Goal: Check status: Check status

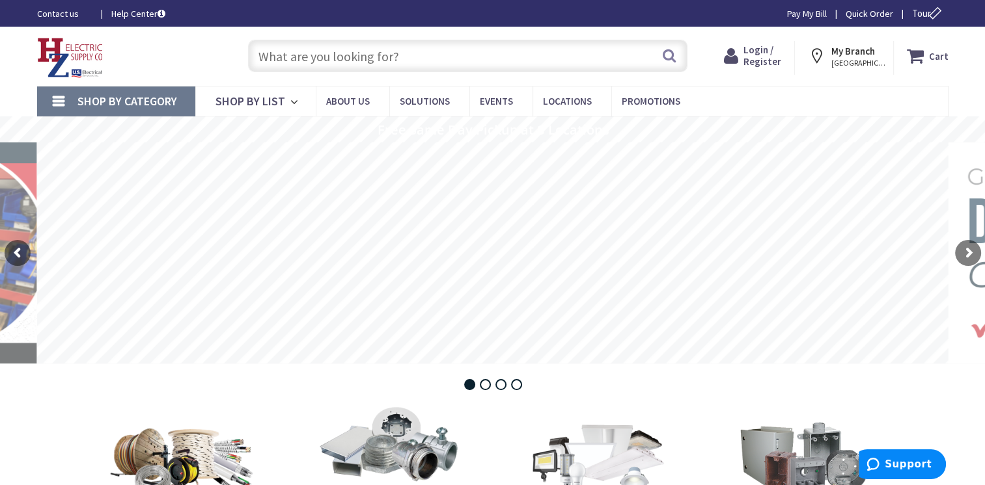
click at [763, 64] on span "Login / Register" at bounding box center [762, 56] width 38 height 24
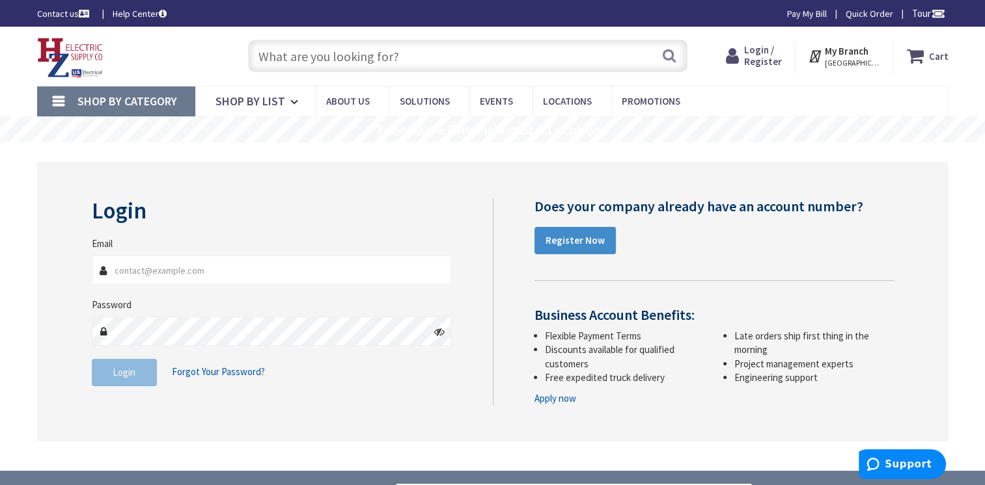
type input "[EMAIL_ADDRESS][DOMAIN_NAME]"
click at [128, 383] on button "Login" at bounding box center [124, 372] width 65 height 27
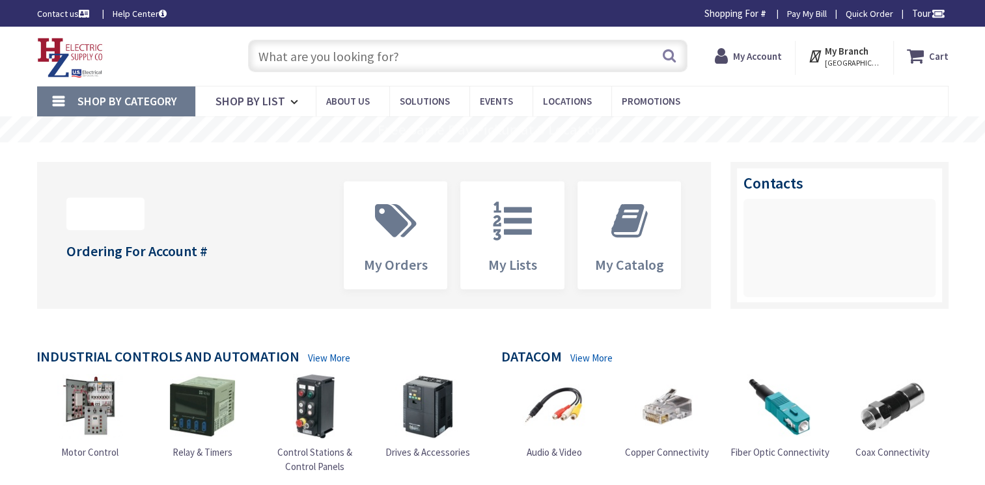
click at [771, 55] on strong "My Account" at bounding box center [757, 56] width 49 height 12
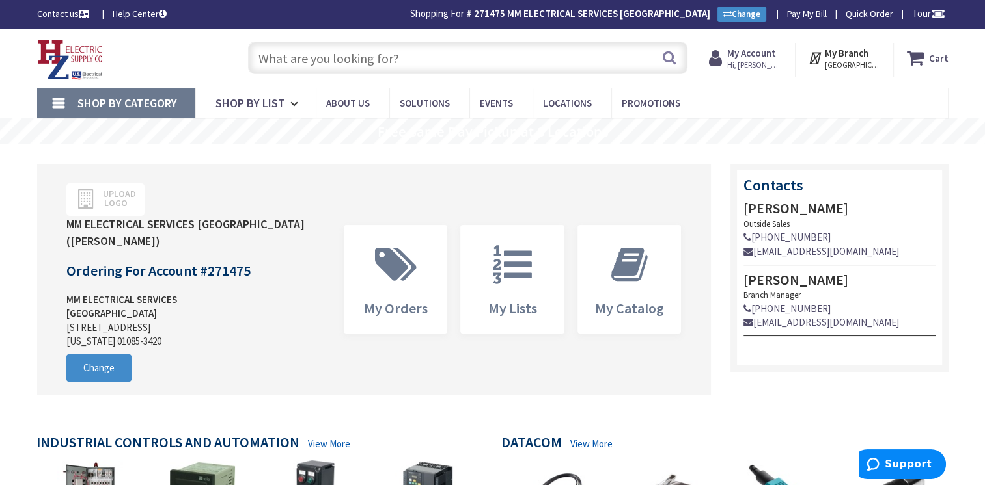
click at [776, 48] on strong "My Account" at bounding box center [751, 53] width 49 height 12
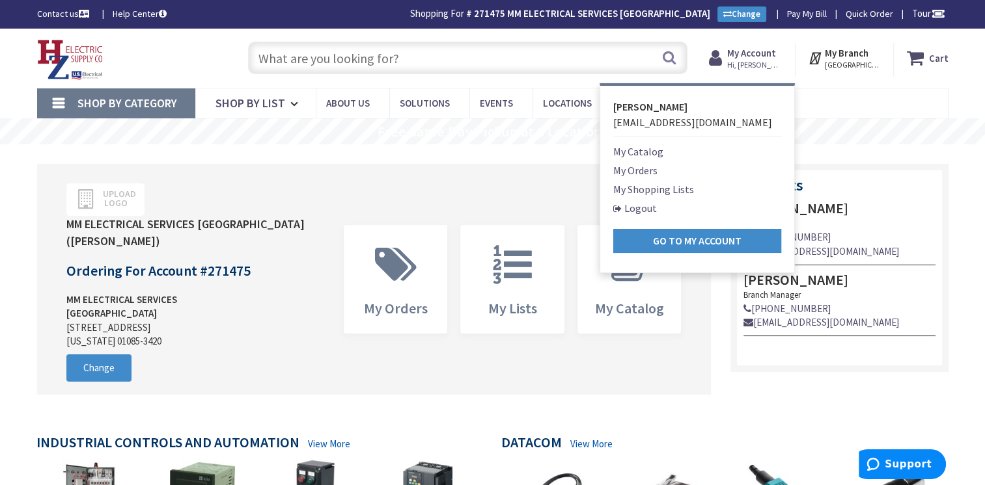
click at [655, 167] on link "My Orders" at bounding box center [635, 171] width 44 height 16
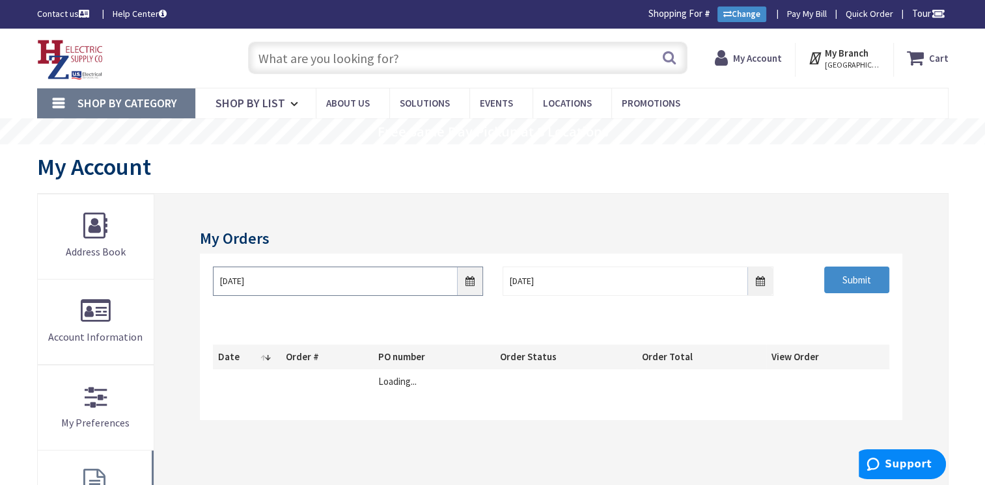
click at [474, 277] on input "9/1/2025" at bounding box center [348, 281] width 270 height 29
click at [474, 290] on input "9/1/2025" at bounding box center [348, 281] width 270 height 29
click at [471, 278] on input "9/1/2025" at bounding box center [348, 281] width 270 height 29
click at [223, 280] on input "9/1/2025" at bounding box center [348, 281] width 270 height 29
type input "[DATE]"
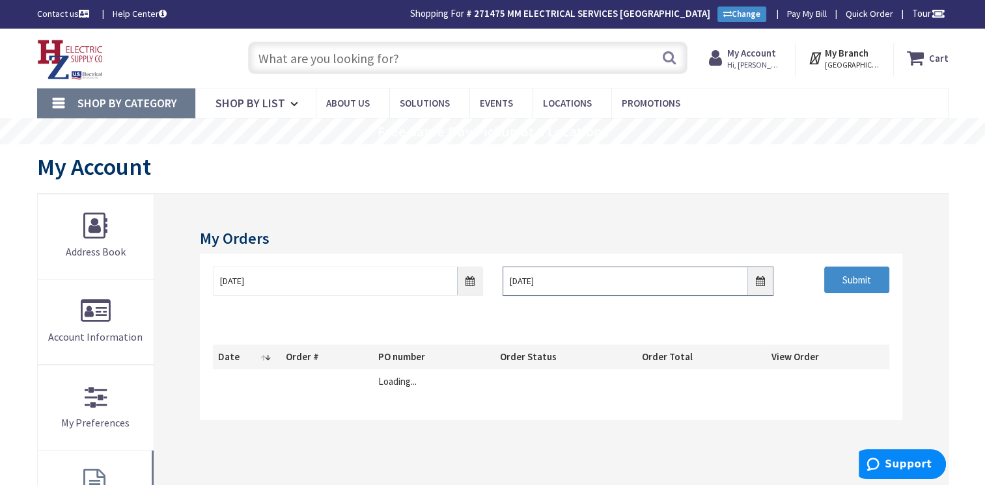
click at [525, 279] on input "[DATE]" at bounding box center [637, 281] width 270 height 29
type input "[DATE]"
click at [857, 288] on input "Submit" at bounding box center [856, 280] width 65 height 27
click at [715, 52] on div "My Account Hi, mike mike mottola mmottola@mmelectrical.biz My Catalog My Orders" at bounding box center [745, 60] width 99 height 34
click at [746, 52] on strong "My Account" at bounding box center [751, 53] width 49 height 12
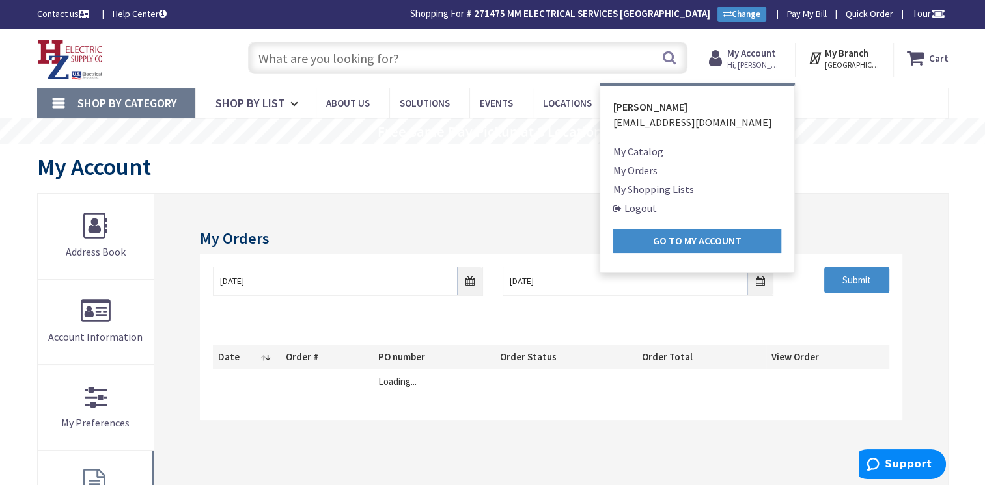
click at [648, 171] on link "My Orders" at bounding box center [635, 171] width 44 height 16
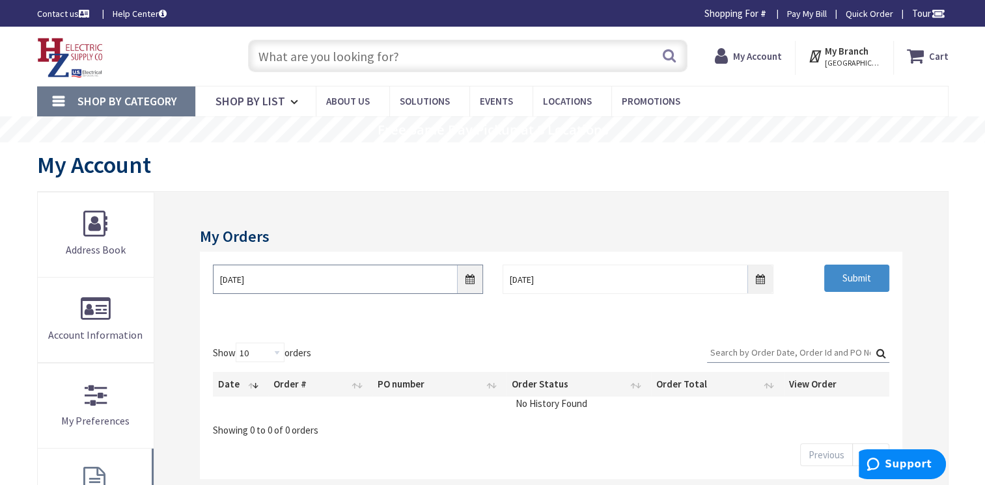
click at [473, 282] on input "[DATE]" at bounding box center [348, 279] width 270 height 29
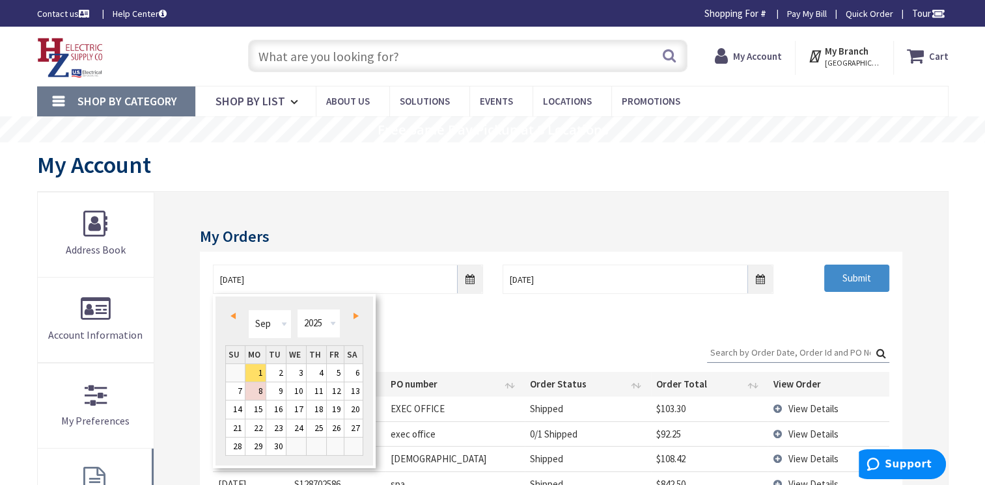
click at [234, 314] on link "Prev" at bounding box center [235, 317] width 18 height 18
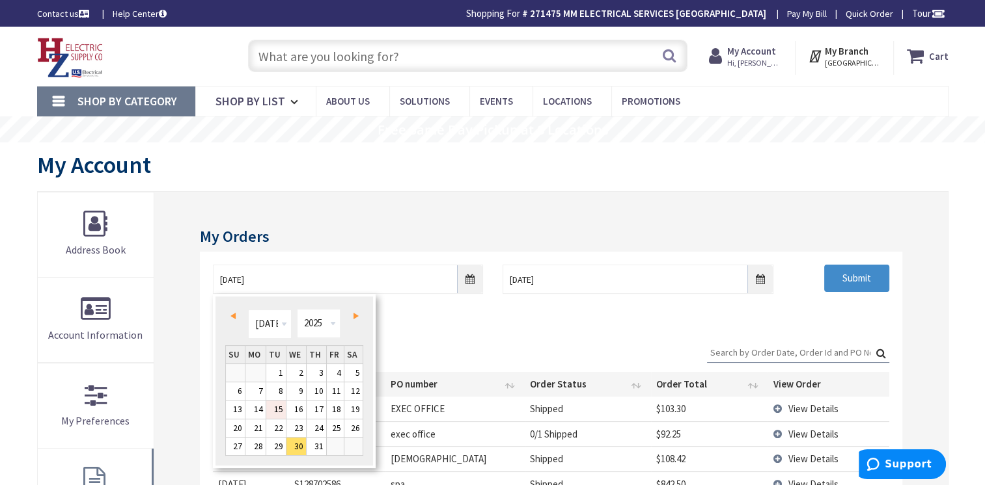
click at [271, 402] on link "15" at bounding box center [276, 410] width 20 height 18
type input "07/15/2025"
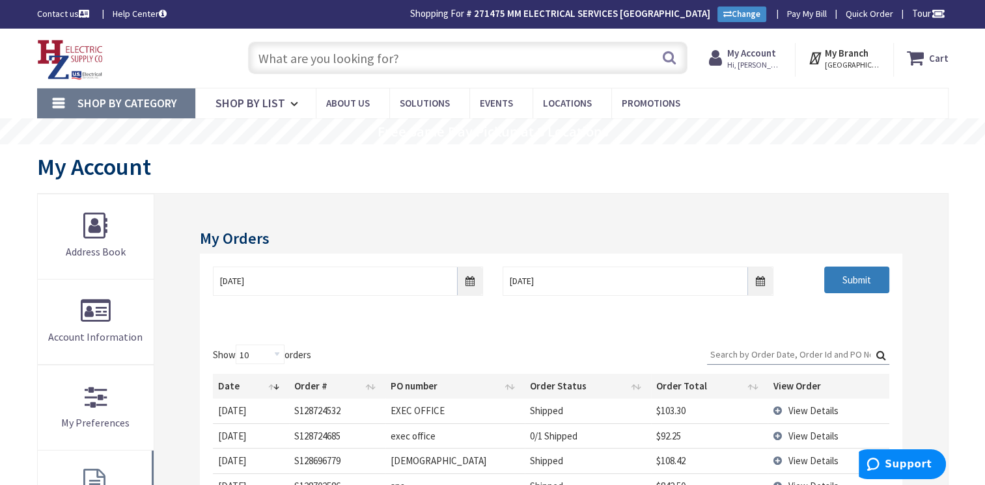
click at [842, 276] on input "Submit" at bounding box center [856, 280] width 65 height 27
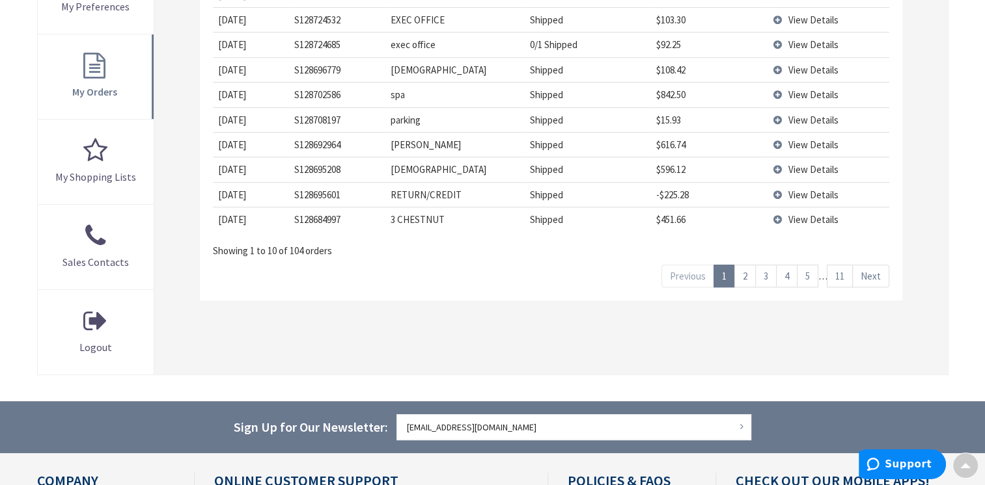
scroll to position [390, 0]
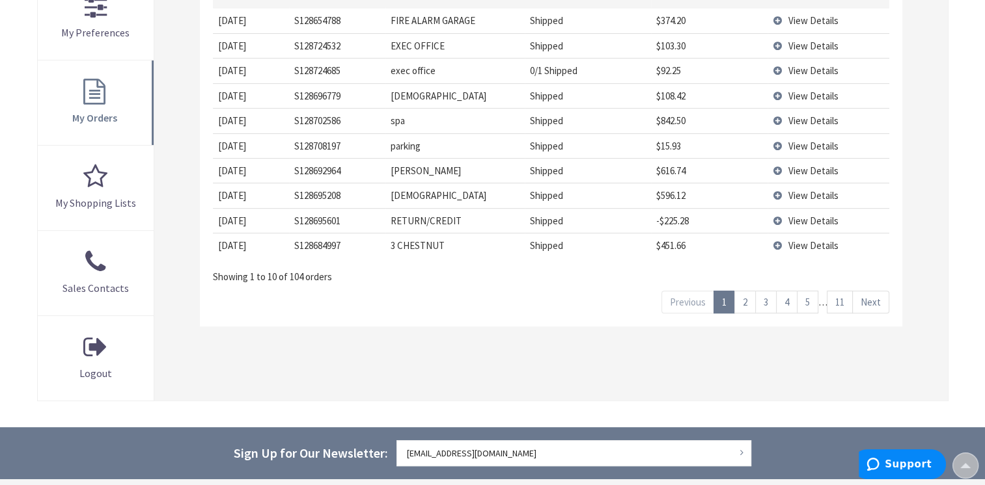
click at [804, 296] on link "5" at bounding box center [807, 302] width 21 height 23
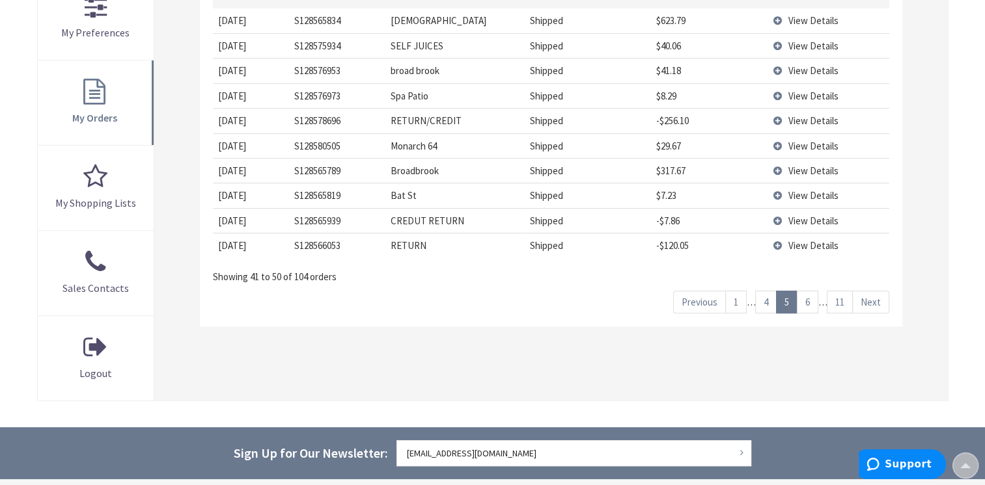
click at [807, 301] on link "6" at bounding box center [807, 302] width 21 height 23
click at [771, 298] on link "5" at bounding box center [765, 302] width 21 height 23
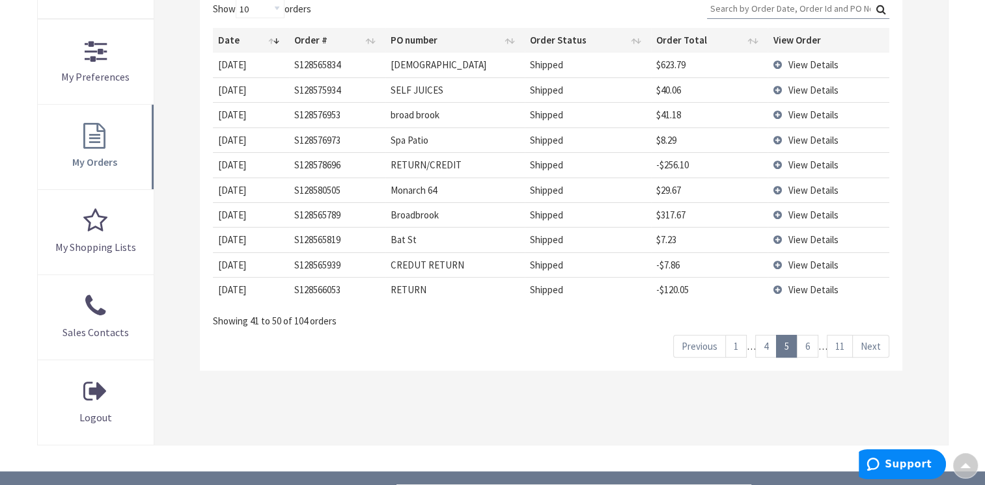
scroll to position [325, 0]
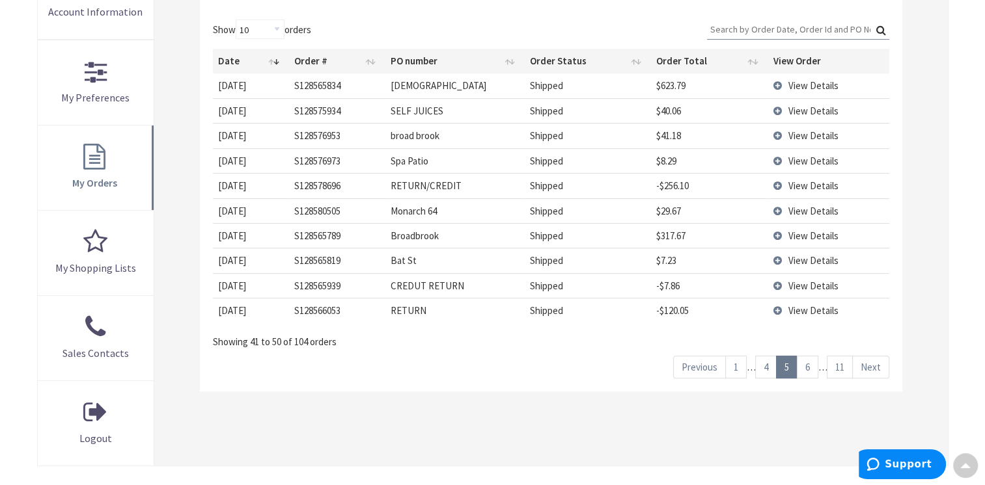
click at [764, 364] on link "4" at bounding box center [765, 367] width 21 height 23
click at [769, 366] on link "3" at bounding box center [765, 367] width 21 height 23
click at [744, 363] on link "2" at bounding box center [744, 367] width 21 height 23
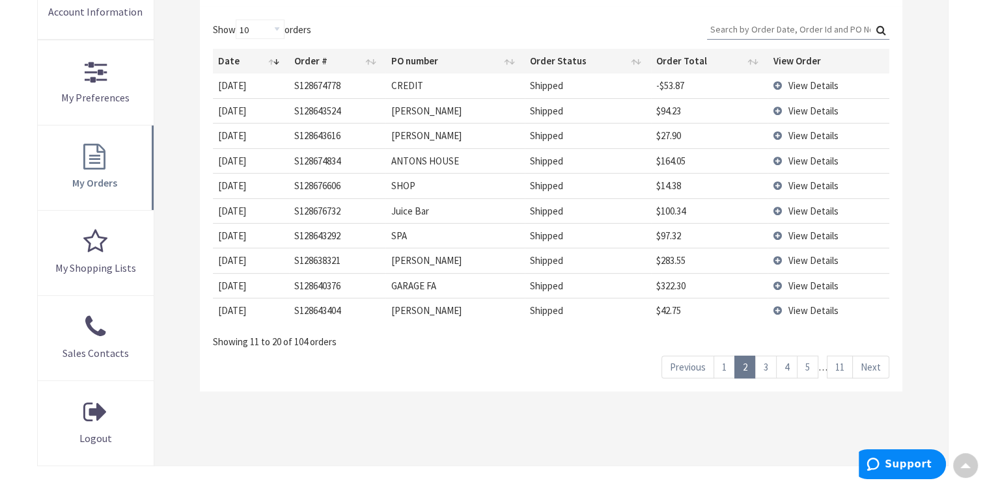
click at [729, 369] on link "1" at bounding box center [723, 367] width 21 height 23
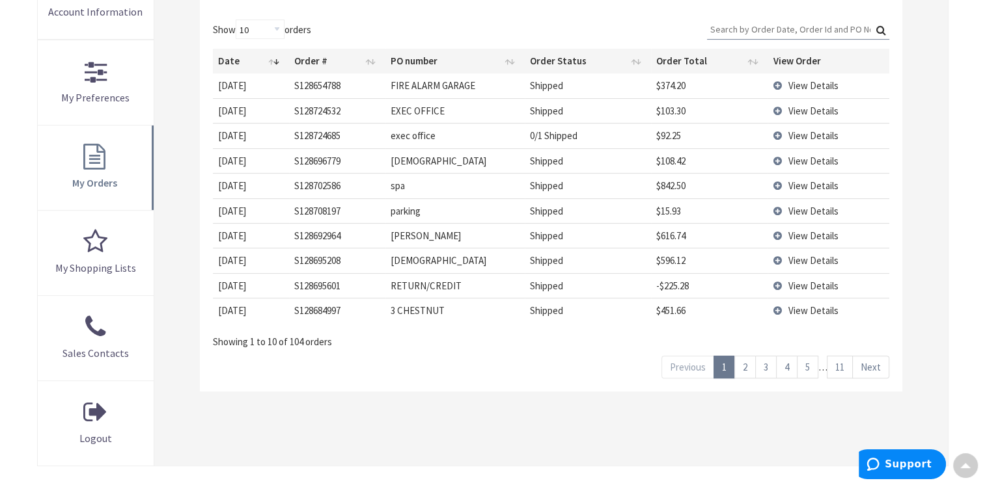
click at [778, 188] on td "View Details" at bounding box center [827, 185] width 121 height 25
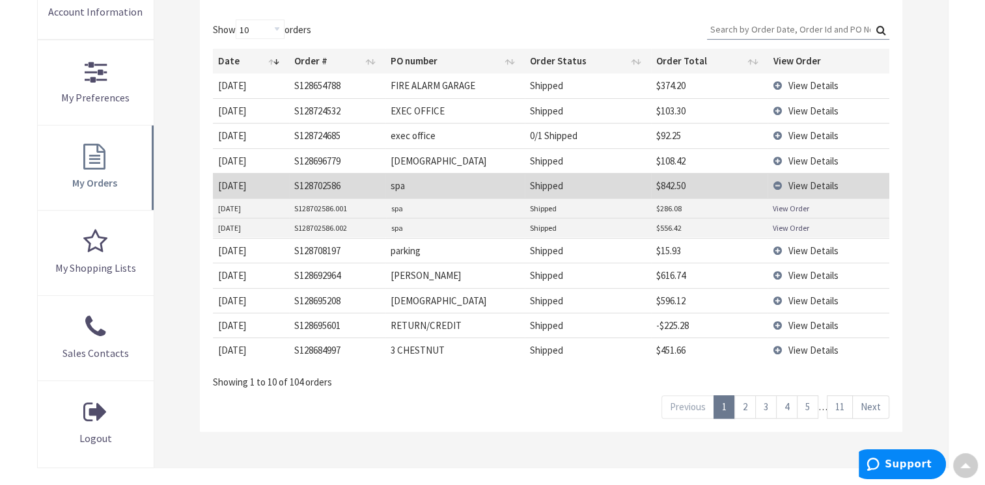
click at [796, 229] on link "View Order" at bounding box center [790, 228] width 36 height 11
click at [776, 180] on td "View Details" at bounding box center [827, 185] width 121 height 25
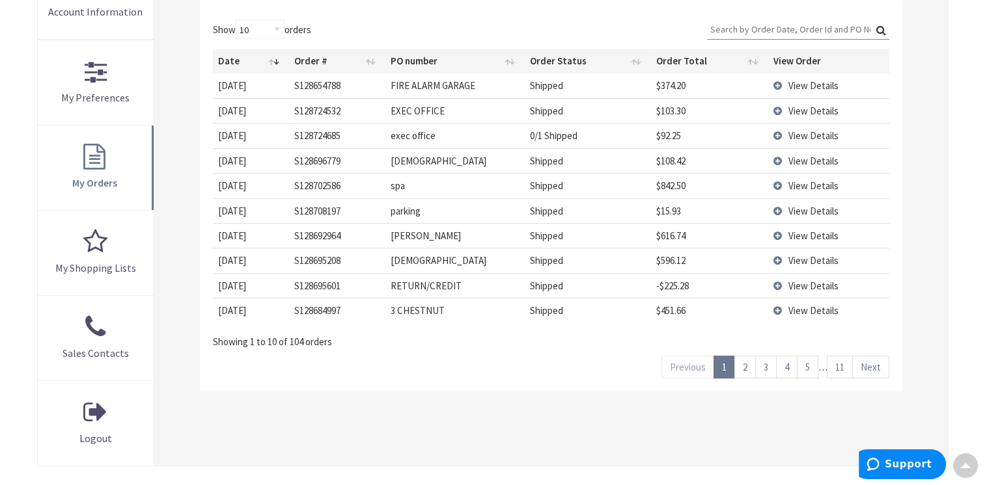
click at [776, 133] on td "View Details" at bounding box center [827, 135] width 121 height 25
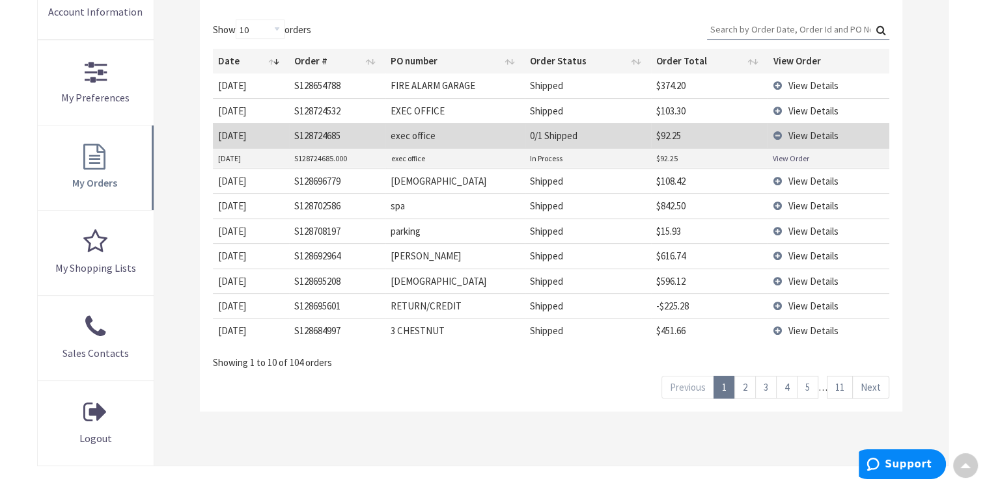
click at [778, 162] on link "View Order" at bounding box center [790, 158] width 36 height 11
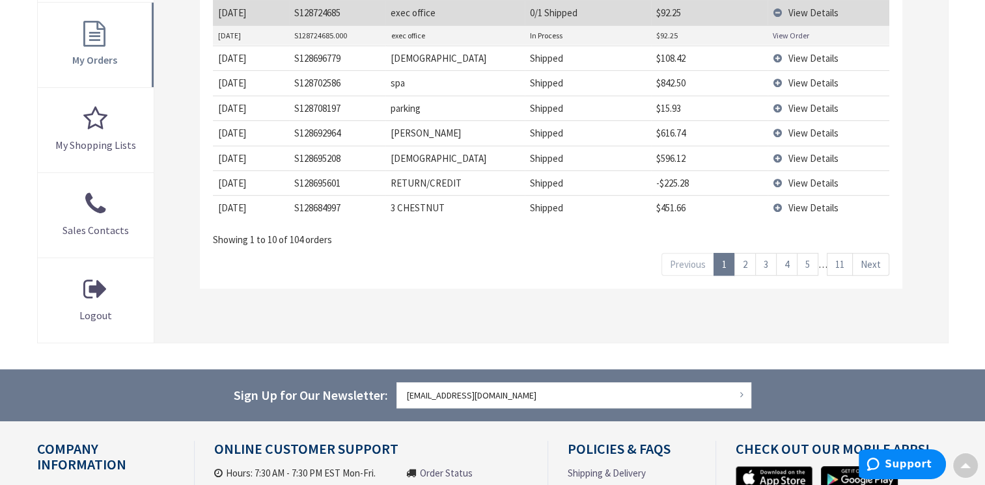
scroll to position [456, 0]
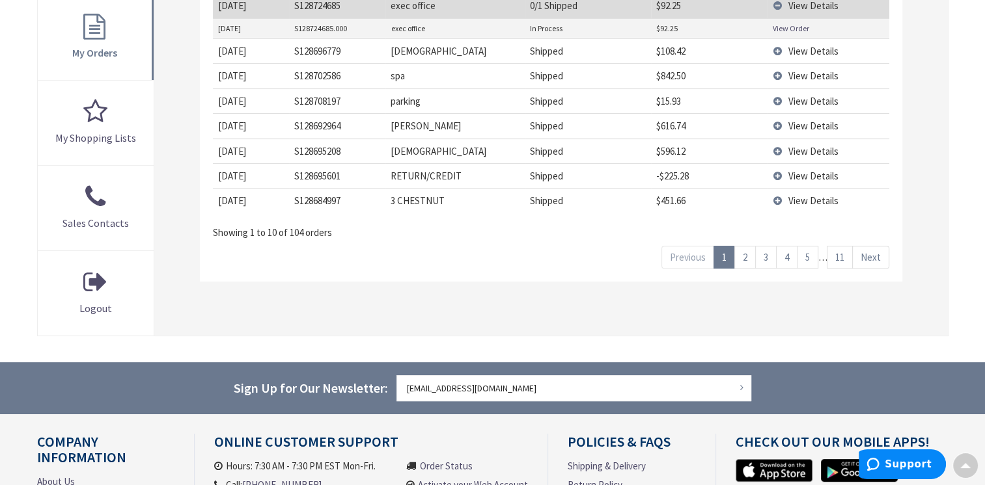
click at [747, 250] on link "2" at bounding box center [744, 257] width 21 height 23
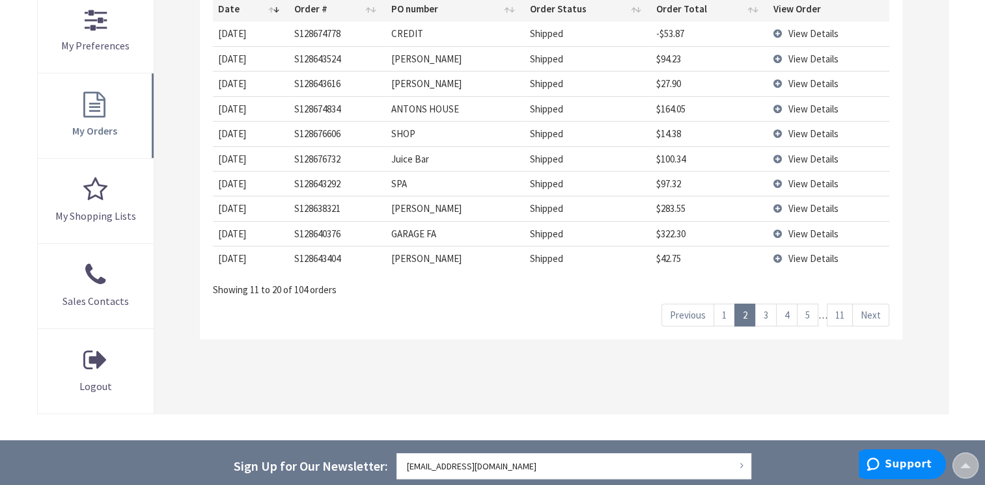
scroll to position [325, 0]
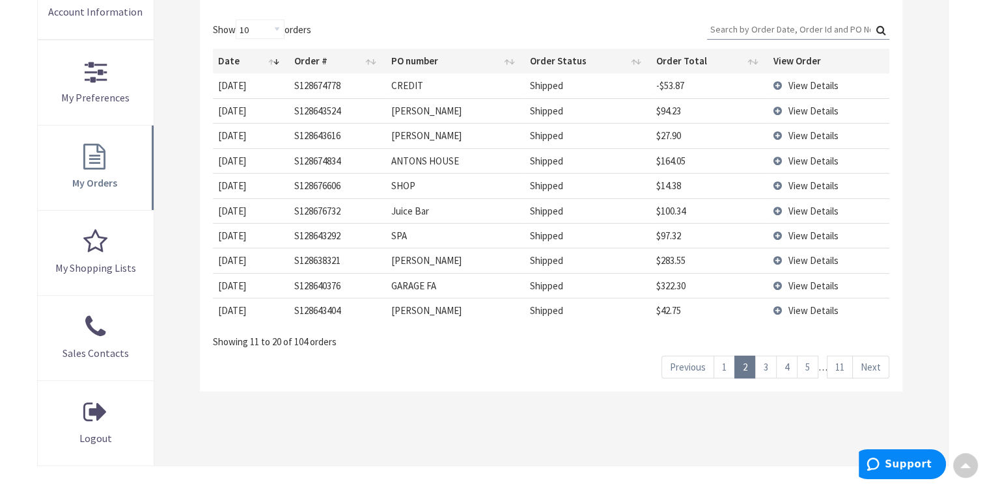
click at [778, 284] on td "View Details" at bounding box center [827, 285] width 121 height 25
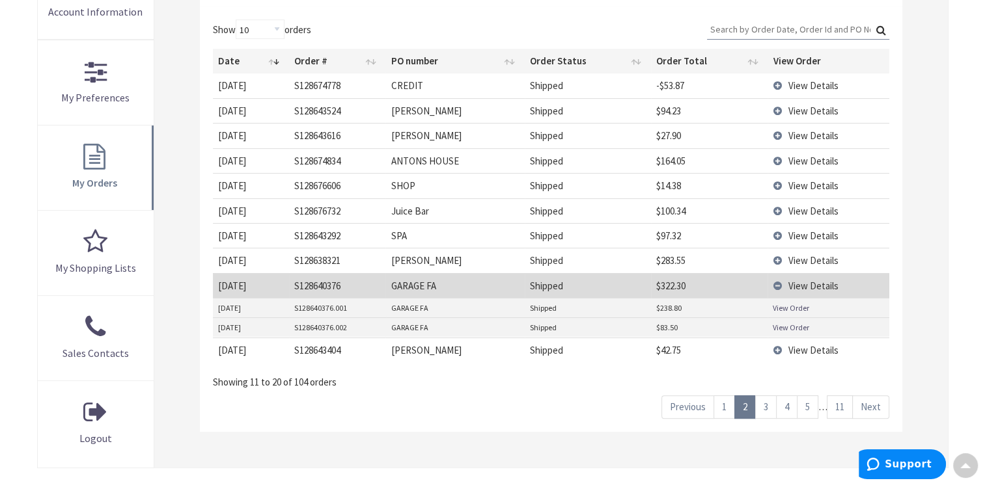
click at [784, 303] on link "View Order" at bounding box center [790, 308] width 36 height 11
click at [774, 280] on td "View Details" at bounding box center [827, 285] width 121 height 25
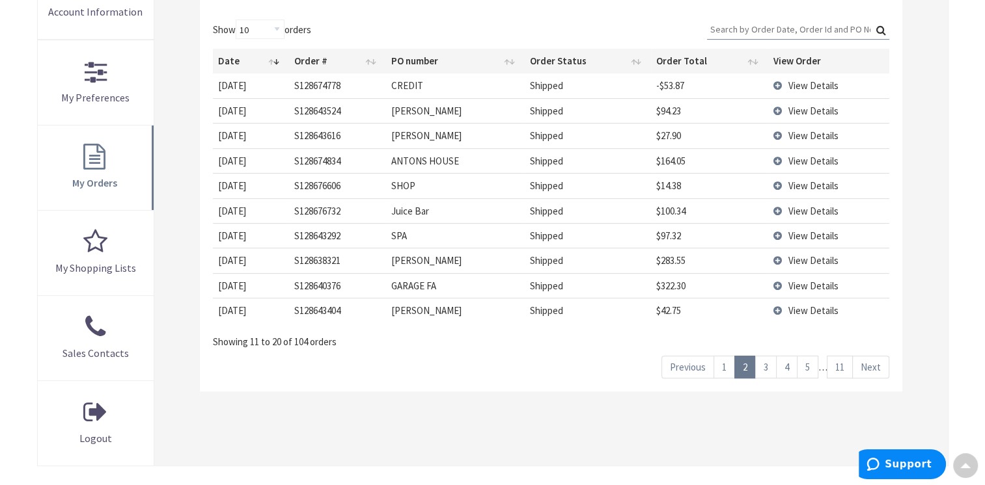
click at [764, 366] on link "3" at bounding box center [765, 367] width 21 height 23
click at [784, 364] on link "4" at bounding box center [786, 367] width 21 height 23
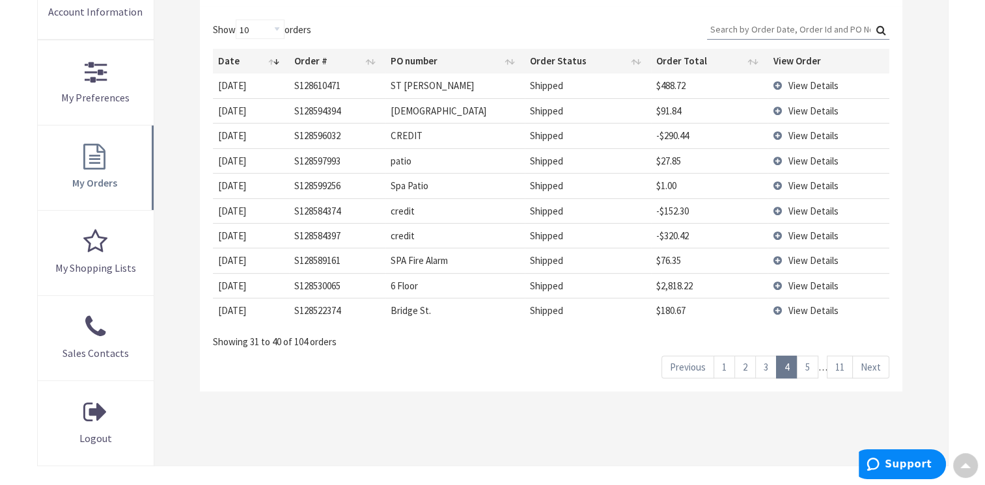
click at [808, 362] on link "5" at bounding box center [807, 367] width 21 height 23
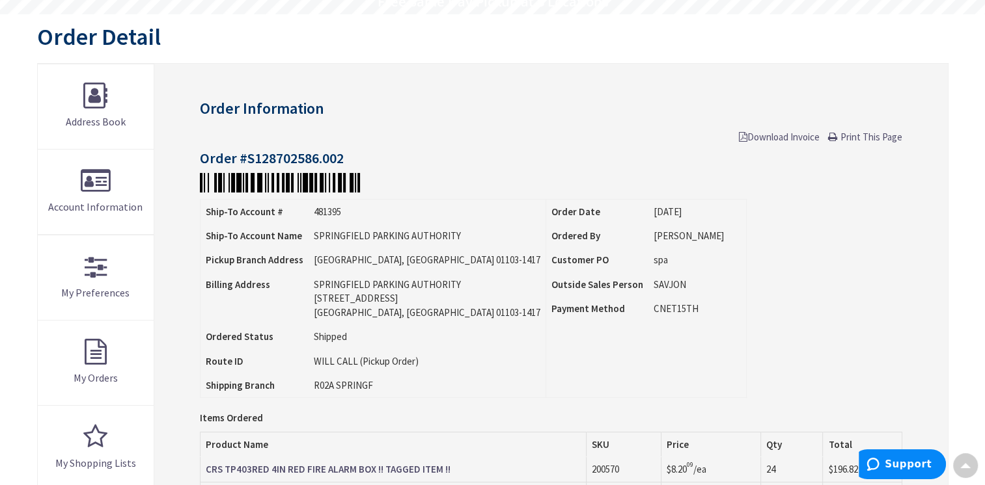
scroll to position [131, 0]
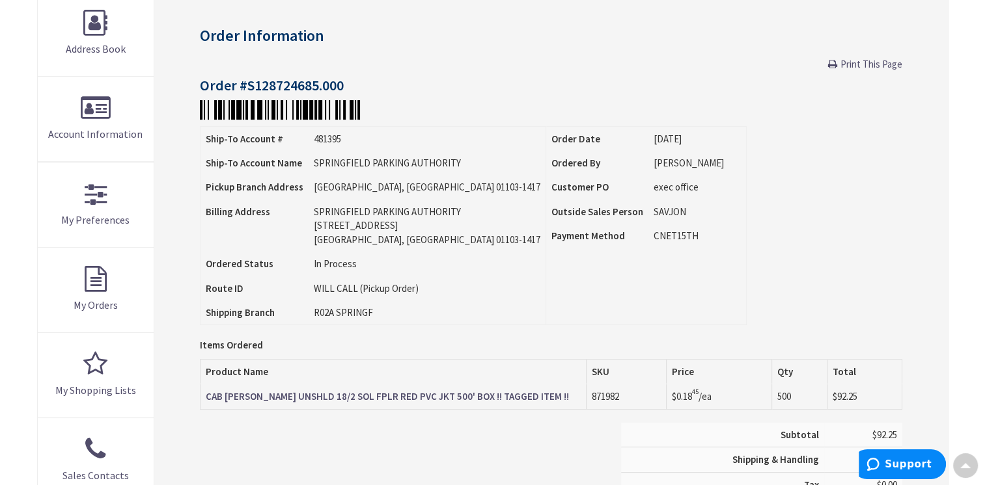
scroll to position [65, 0]
